Goal: Check status

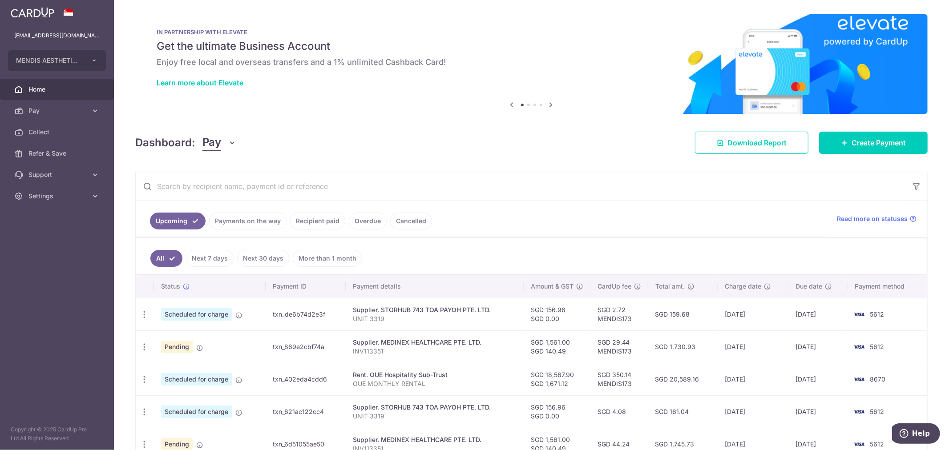
click at [302, 193] on input "text" at bounding box center [521, 186] width 770 height 28
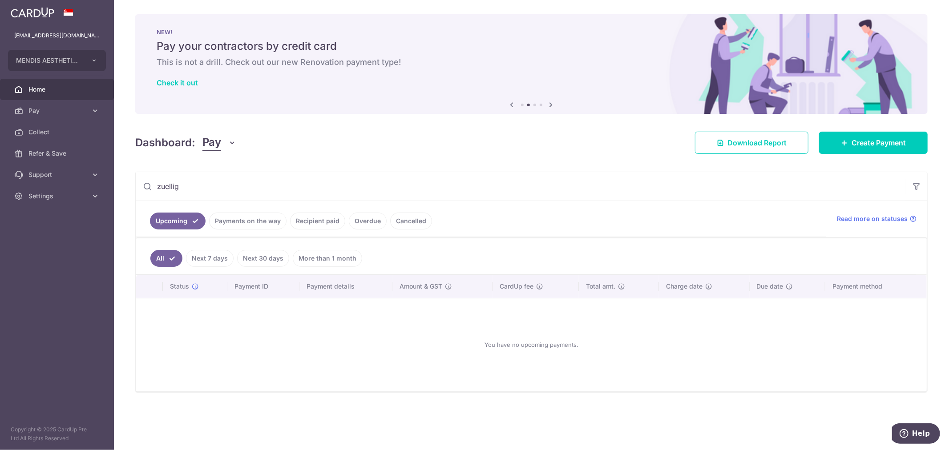
type input "zuellig"
click at [321, 221] on link "Recipient paid" at bounding box center [317, 221] width 55 height 17
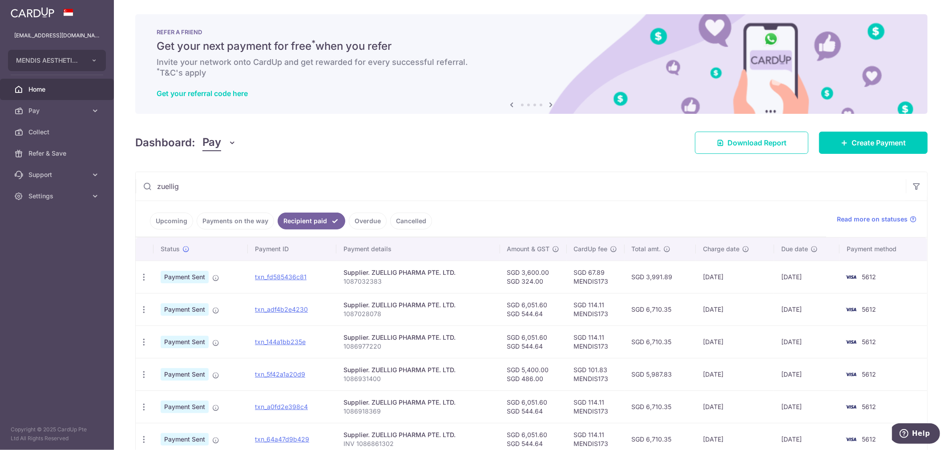
scroll to position [99, 0]
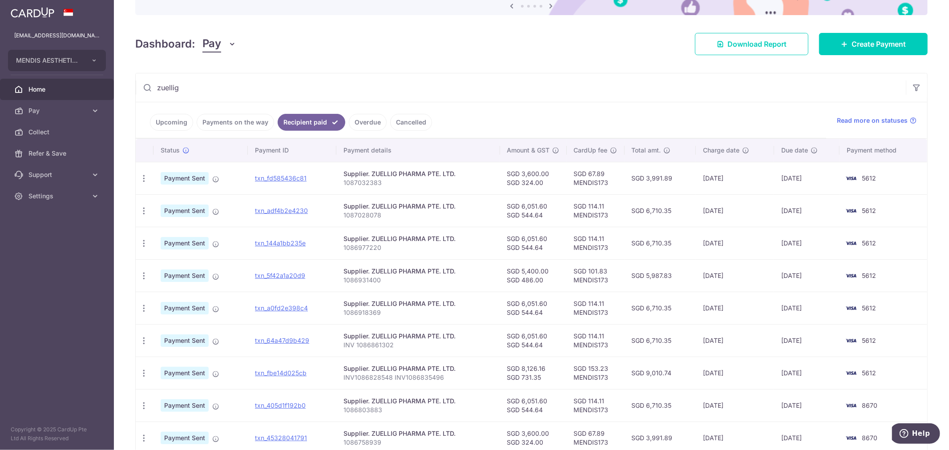
click at [239, 122] on link "Payments on the way" at bounding box center [235, 122] width 77 height 17
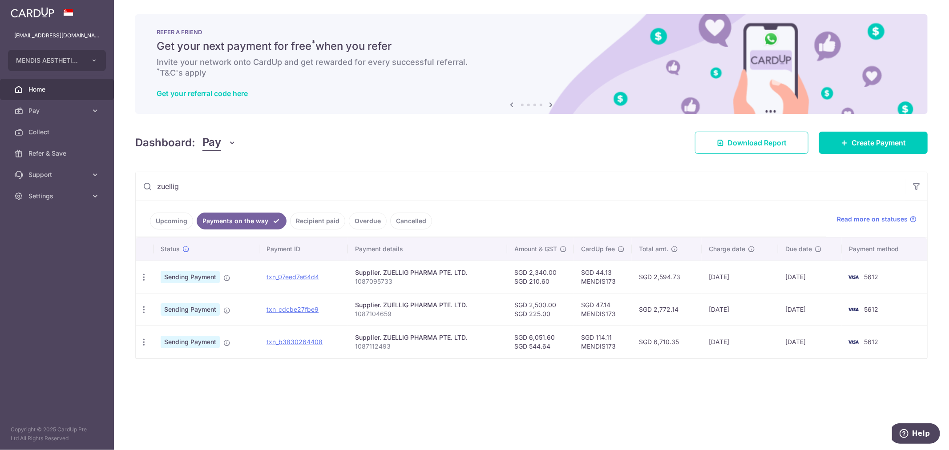
click at [477, 410] on div "× Pause Schedule Pause all future payments in this series Pause just this one p…" at bounding box center [531, 225] width 835 height 450
click at [824, 403] on div "× Pause Schedule Pause all future payments in this series Pause just this one p…" at bounding box center [531, 225] width 835 height 450
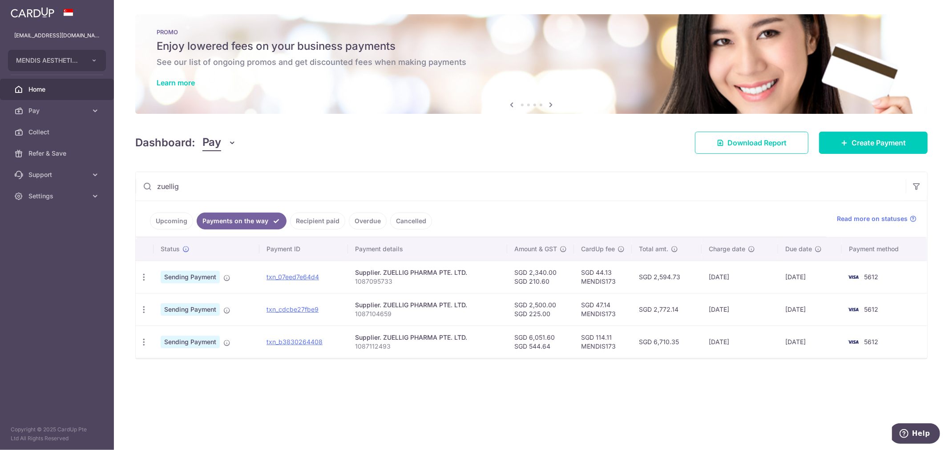
click at [353, 397] on div "× Pause Schedule Pause all future payments in this series Pause just this one p…" at bounding box center [531, 225] width 835 height 450
click at [525, 414] on div "× Pause Schedule Pause all future payments in this series Pause just this one p…" at bounding box center [531, 225] width 835 height 450
